Goal: Navigation & Orientation: Find specific page/section

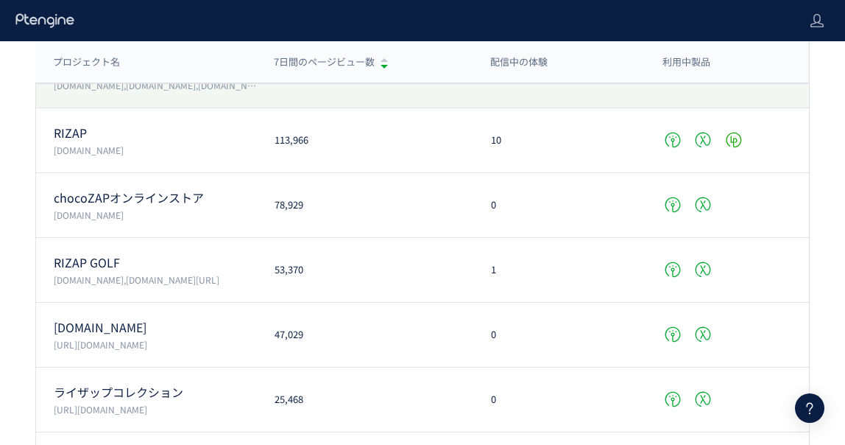
scroll to position [224, 0]
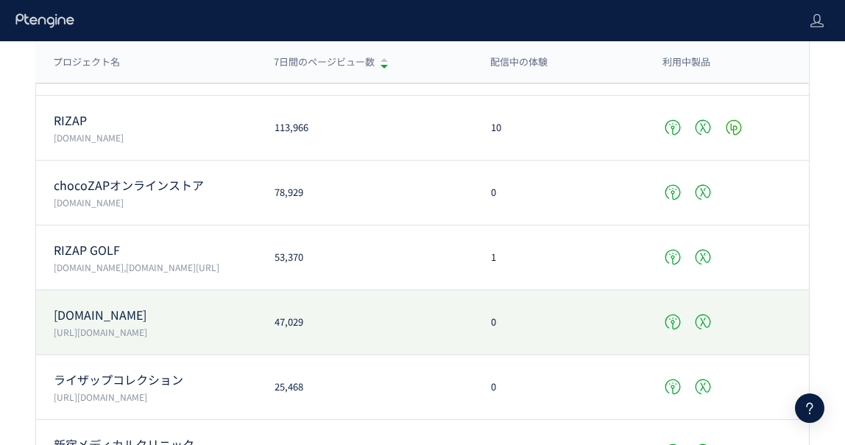
click at [203, 314] on p "[DOMAIN_NAME]" at bounding box center [155, 314] width 203 height 17
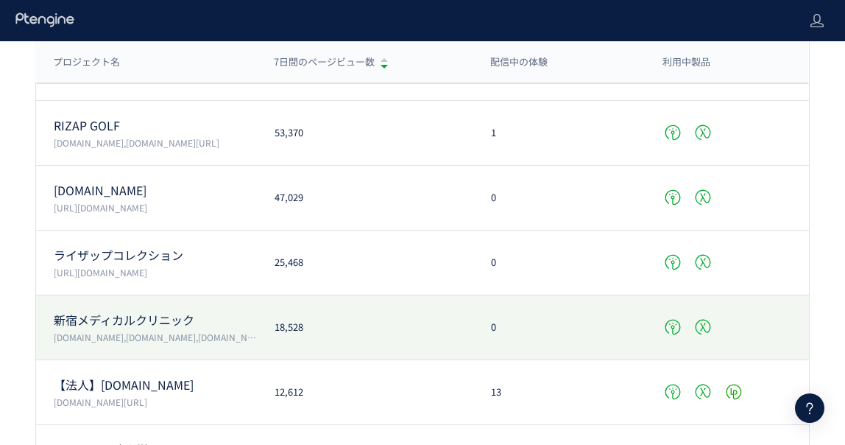
scroll to position [347, 0]
click at [219, 337] on p "[DOMAIN_NAME],[DOMAIN_NAME],[DOMAIN_NAME][URL][DOMAIN_NAME][DOMAIN_NAME]" at bounding box center [155, 338] width 203 height 13
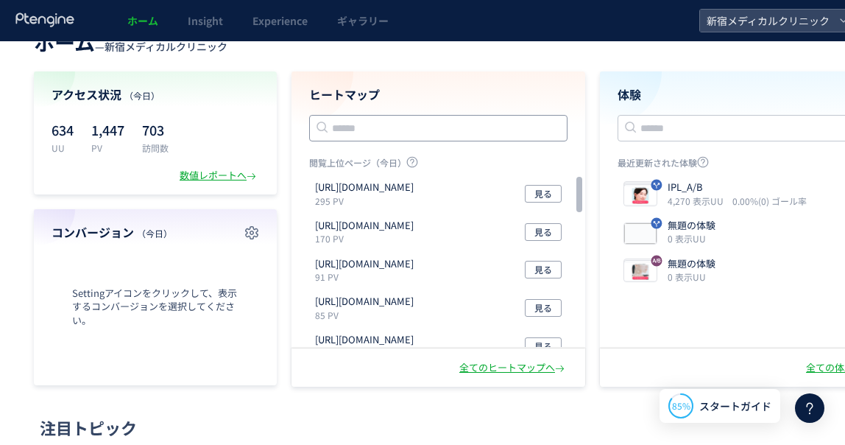
scroll to position [29, 0]
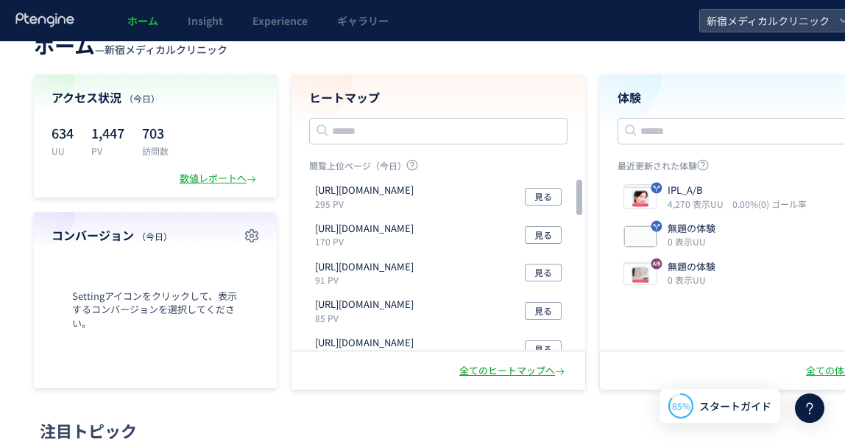
click at [480, 372] on div "全てのヒートマップへ" at bounding box center [513, 371] width 108 height 14
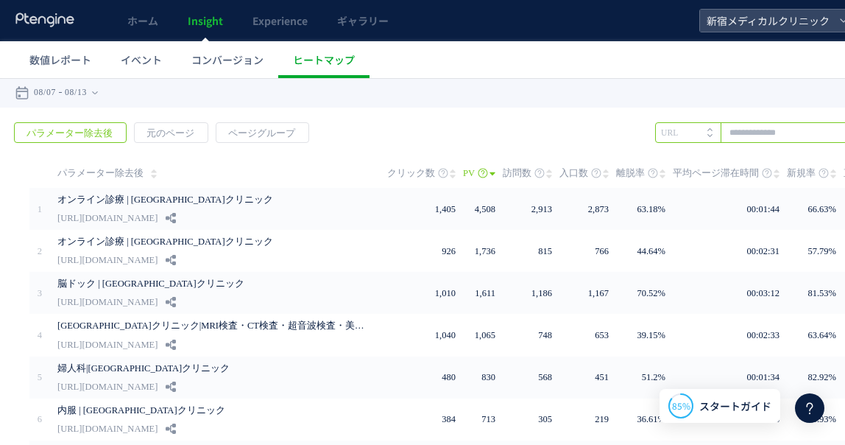
click at [738, 133] on input "text" at bounding box center [776, 132] width 243 height 21
type input "******"
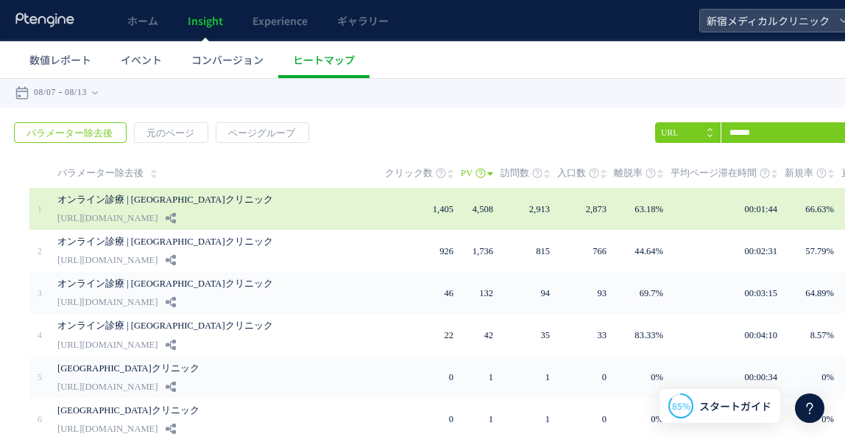
click at [158, 212] on link "[URL][DOMAIN_NAME]" at bounding box center [107, 218] width 100 height 18
